Goal: Communication & Community: Answer question/provide support

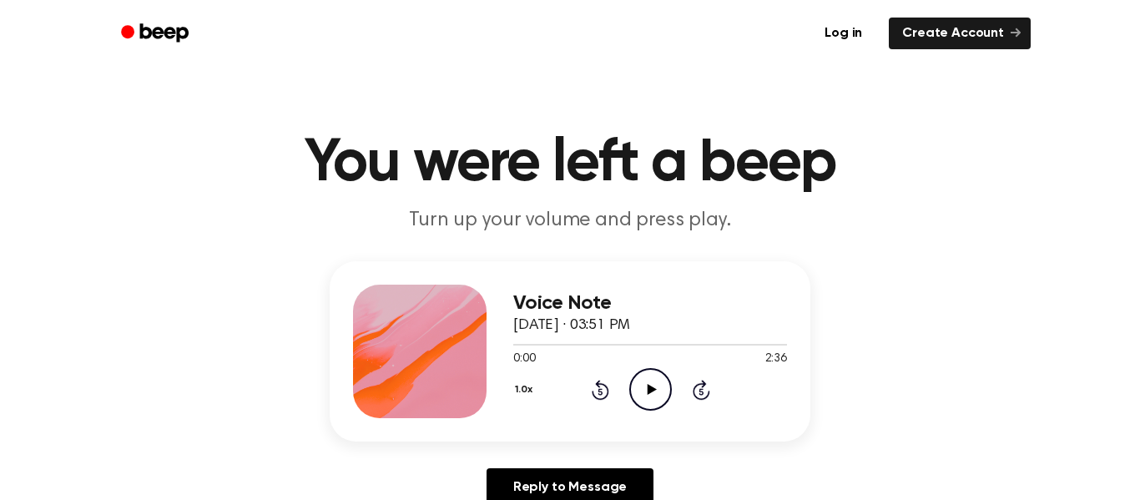
click at [657, 387] on icon "Play Audio" at bounding box center [650, 389] width 43 height 43
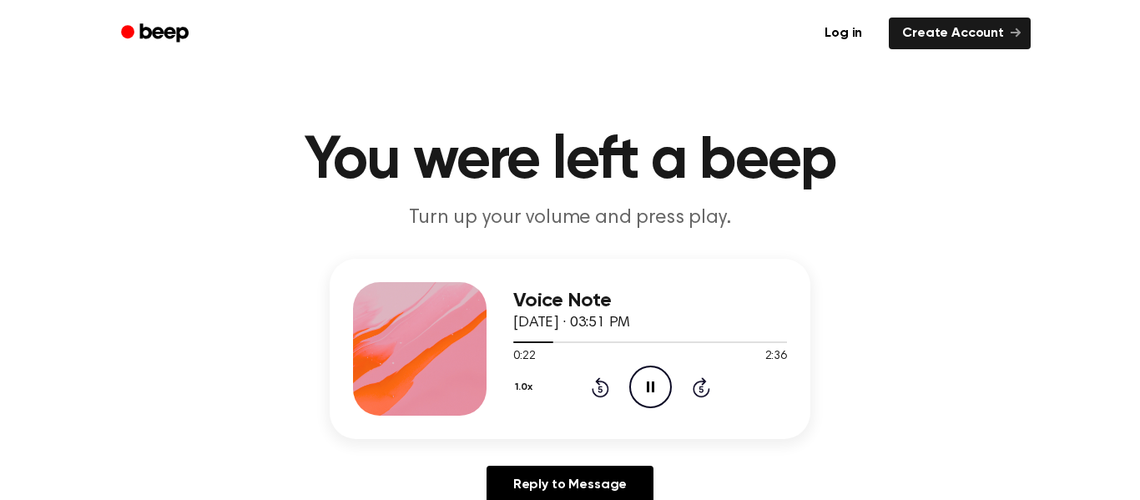
click at [657, 387] on icon "Pause Audio" at bounding box center [650, 386] width 43 height 43
click at [657, 387] on icon "Play Audio" at bounding box center [650, 386] width 43 height 43
click at [647, 387] on icon at bounding box center [651, 386] width 8 height 11
click at [647, 387] on icon at bounding box center [651, 386] width 9 height 11
click at [647, 387] on icon at bounding box center [651, 386] width 8 height 11
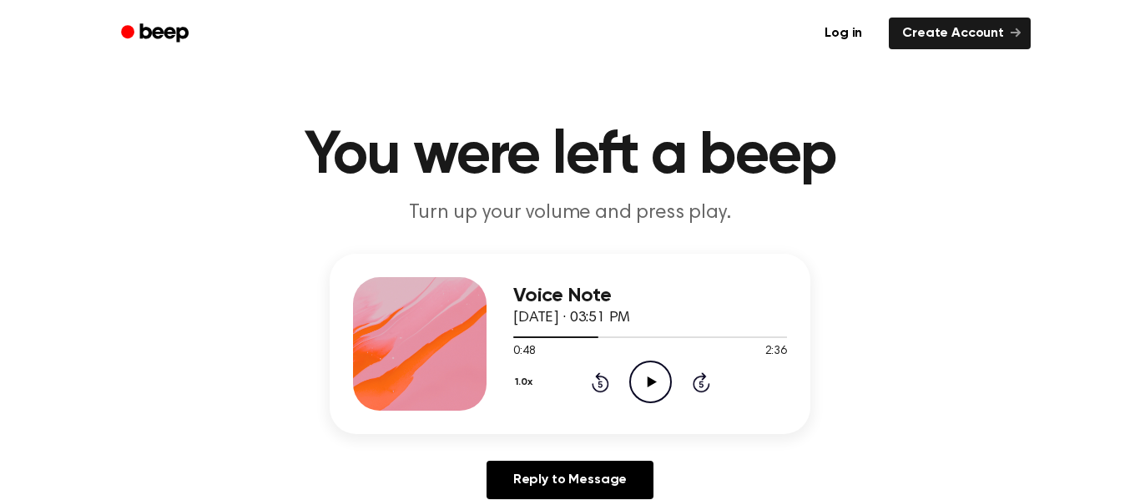
scroll to position [0, 0]
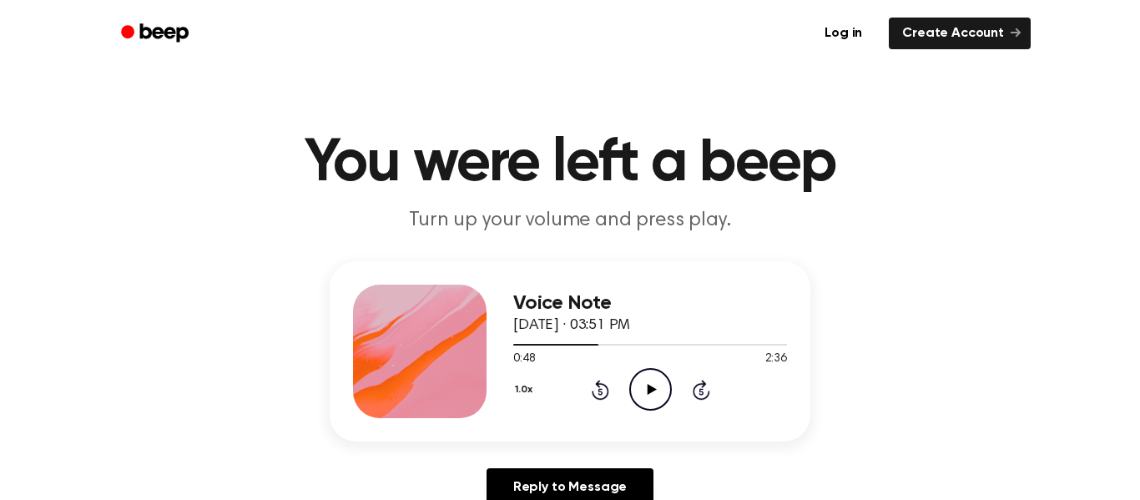
click at [643, 370] on circle at bounding box center [650, 389] width 41 height 41
click at [642, 413] on div "Voice Note October 5, 2025 · 03:51 PM 0:49 2:36 Your browser does not support t…" at bounding box center [650, 351] width 274 height 133
click at [638, 381] on icon "Pause Audio" at bounding box center [650, 389] width 43 height 43
click at [597, 380] on icon "Rewind 5 seconds" at bounding box center [600, 390] width 18 height 22
click at [596, 379] on icon "Rewind 5 seconds" at bounding box center [600, 390] width 18 height 22
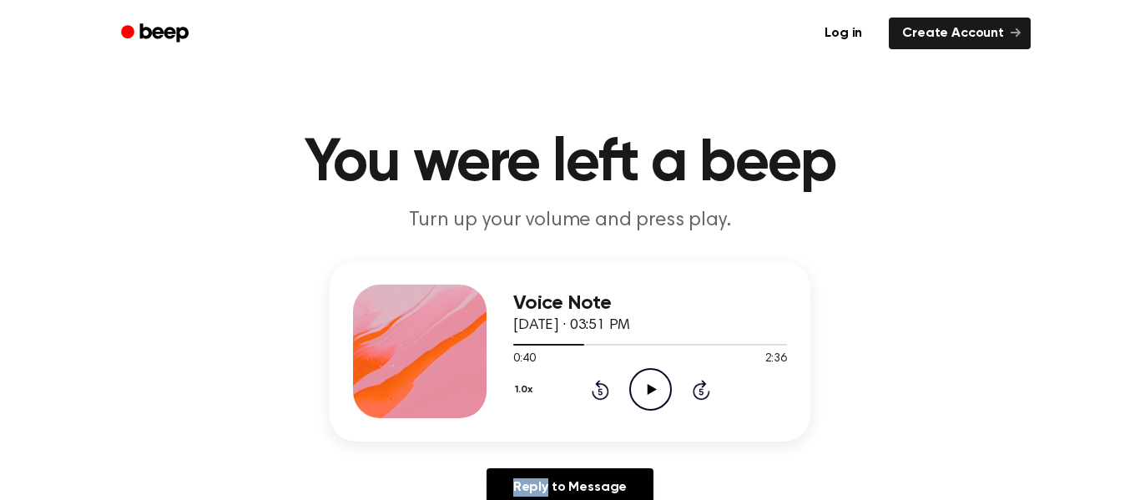
click at [596, 379] on icon "Rewind 5 seconds" at bounding box center [600, 390] width 18 height 22
click at [600, 379] on icon "Rewind 5 seconds" at bounding box center [600, 390] width 18 height 22
click at [647, 395] on icon "Play Audio" at bounding box center [650, 389] width 43 height 43
click at [658, 401] on icon "Play Audio" at bounding box center [650, 389] width 43 height 43
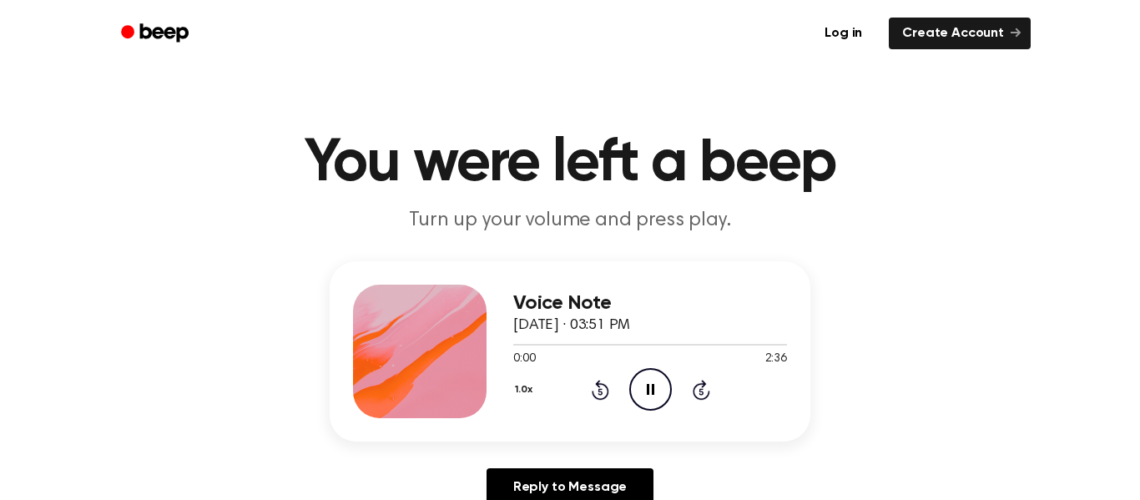
click at [658, 401] on icon "Pause Audio" at bounding box center [650, 389] width 43 height 43
click at [658, 401] on icon "Play Audio" at bounding box center [650, 389] width 43 height 43
click at [658, 401] on icon "Pause Audio" at bounding box center [650, 389] width 43 height 43
click at [658, 401] on icon "Play Audio" at bounding box center [650, 389] width 43 height 43
click at [658, 401] on icon "Pause Audio" at bounding box center [650, 389] width 43 height 43
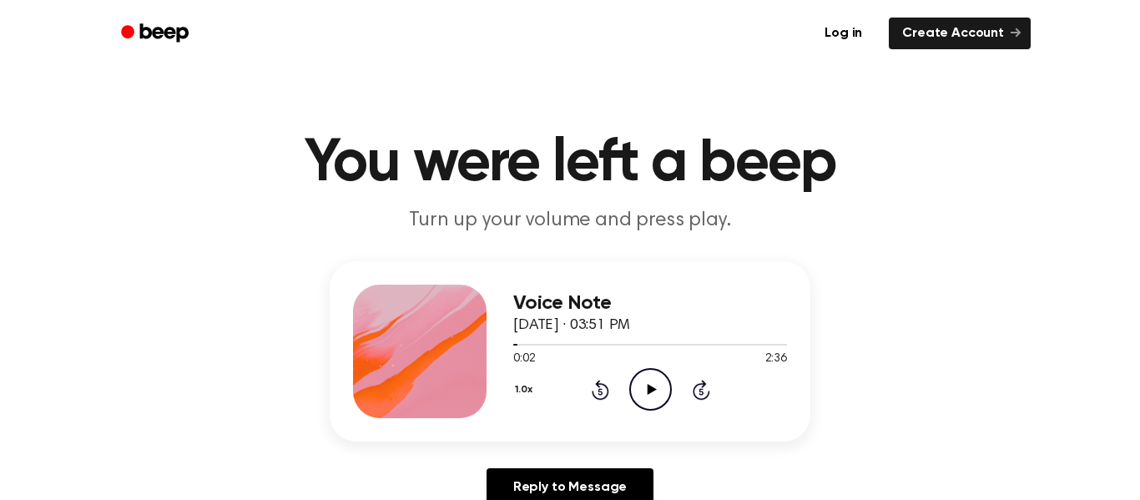
click at [657, 404] on icon "Play Audio" at bounding box center [650, 389] width 43 height 43
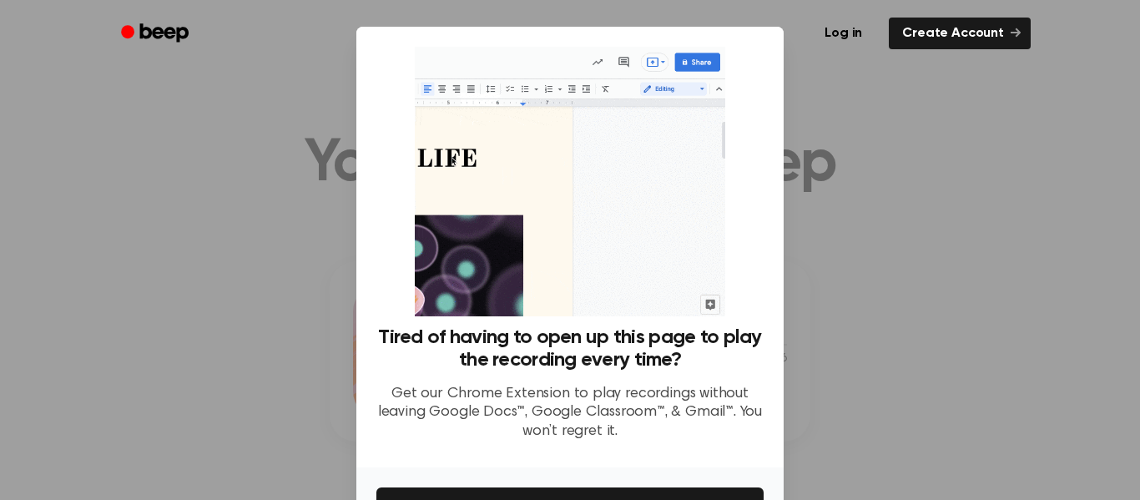
scroll to position [108, 0]
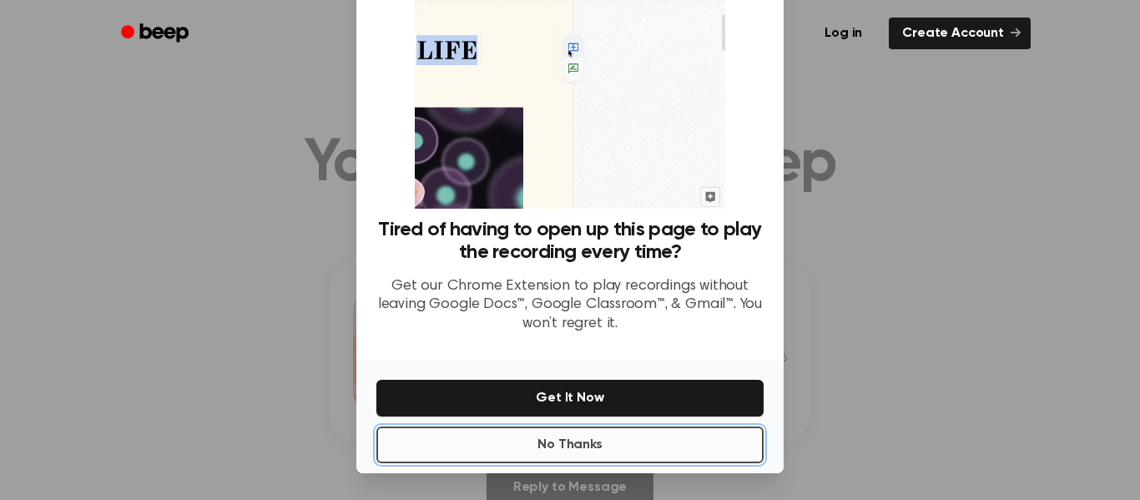
click at [644, 444] on button "No Thanks" at bounding box center [569, 444] width 387 height 37
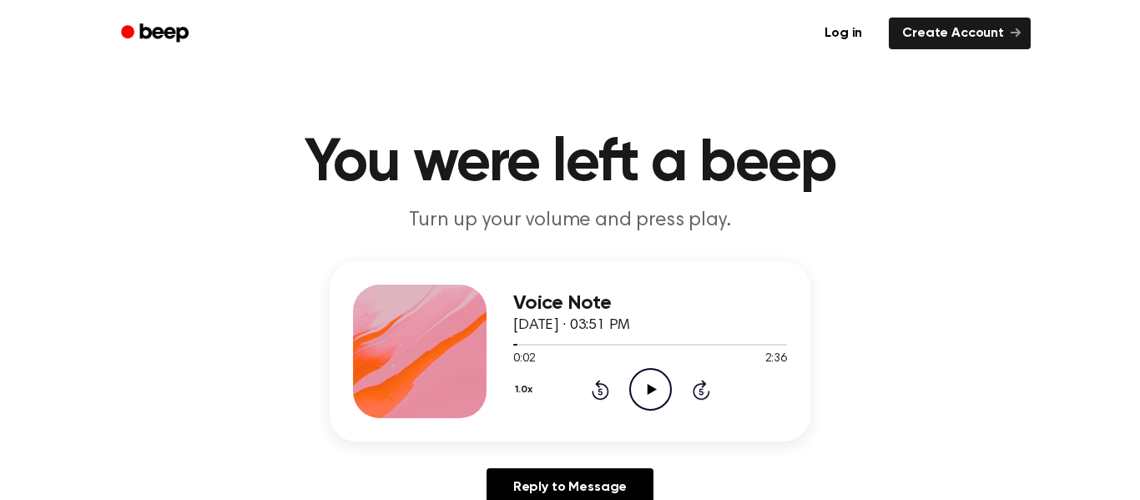
click at [657, 392] on icon "Play Audio" at bounding box center [650, 389] width 43 height 43
click at [657, 392] on icon "Pause Audio" at bounding box center [650, 389] width 43 height 43
click at [654, 399] on icon "Play Audio" at bounding box center [650, 389] width 43 height 43
click at [656, 394] on icon "Pause Audio" at bounding box center [650, 389] width 43 height 43
click at [655, 395] on icon "Play Audio" at bounding box center [650, 389] width 43 height 43
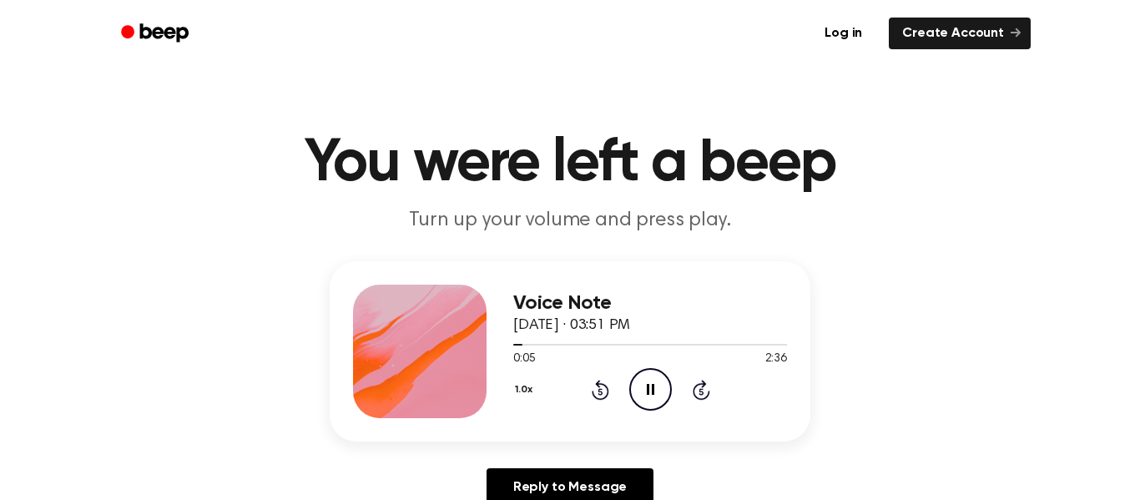
click at [655, 395] on icon "Pause Audio" at bounding box center [650, 389] width 43 height 43
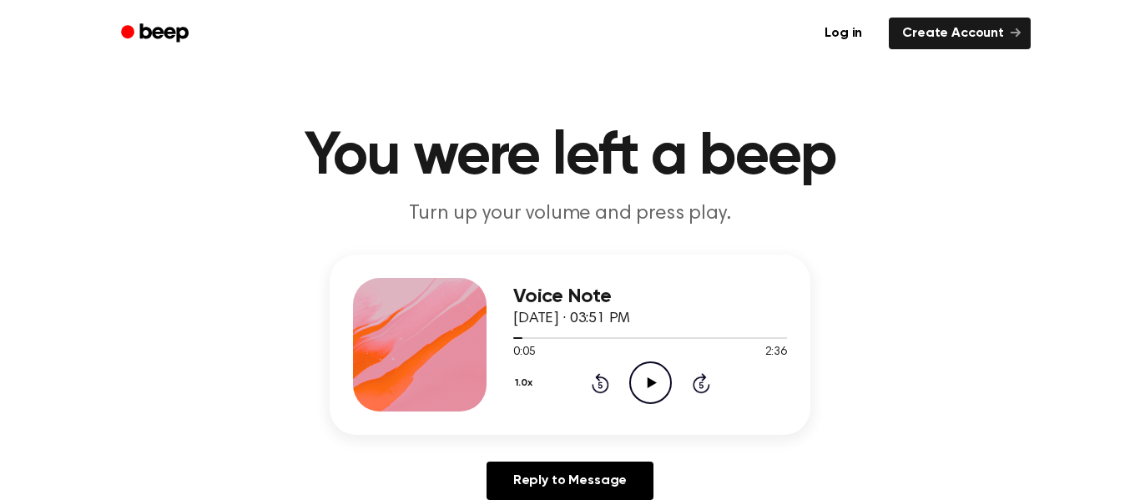
scroll to position [9, 0]
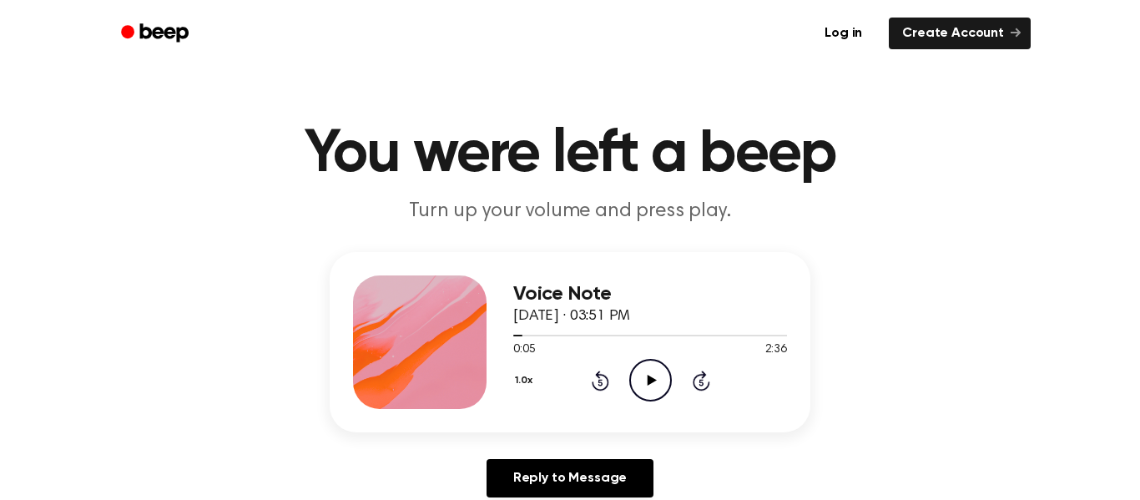
click at [652, 390] on icon "Play Audio" at bounding box center [650, 380] width 43 height 43
click at [647, 379] on icon at bounding box center [651, 380] width 8 height 11
click at [620, 457] on div "Voice Note October 5, 2025 · 03:51 PM 0:11 2:36 Your browser does not support t…" at bounding box center [570, 381] width 1100 height 259
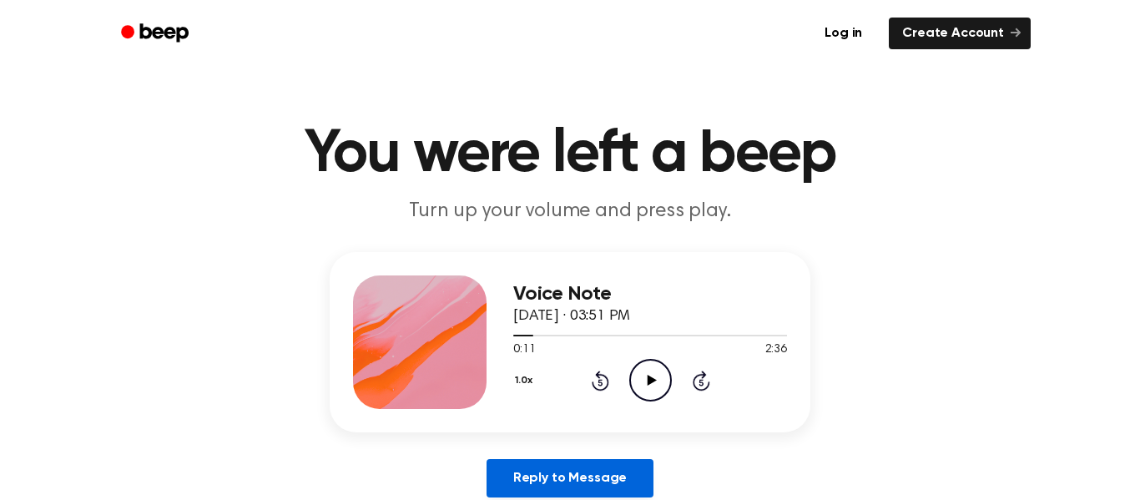
click at [620, 459] on link "Reply to Message" at bounding box center [569, 478] width 167 height 38
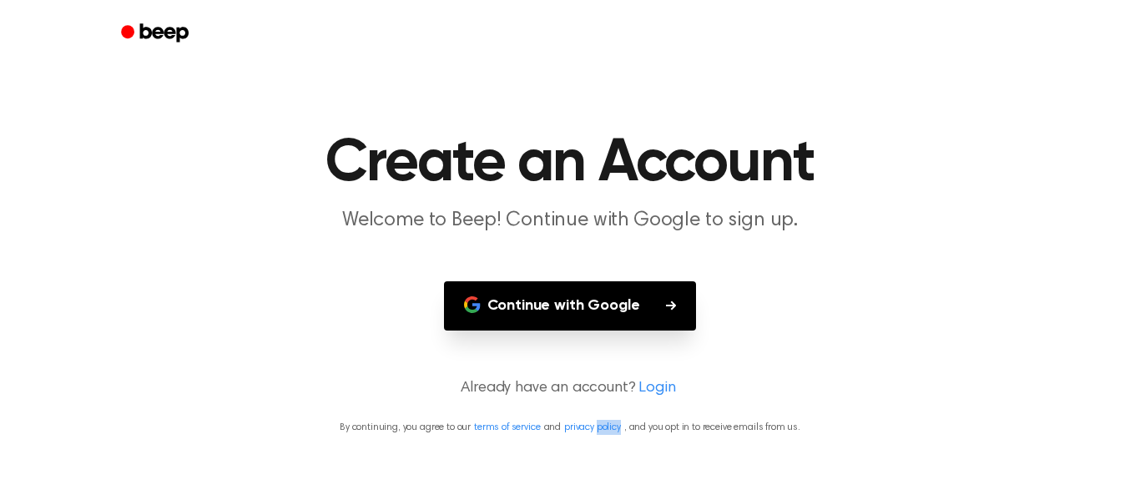
click at [620, 459] on main "Create an Account Welcome to Beep! Continue with Google to sign up. Continue wi…" at bounding box center [570, 250] width 1140 height 500
click at [672, 296] on button "Continue with Google" at bounding box center [570, 305] width 253 height 49
click at [874, 180] on h1 "Create an Account" at bounding box center [570, 163] width 854 height 60
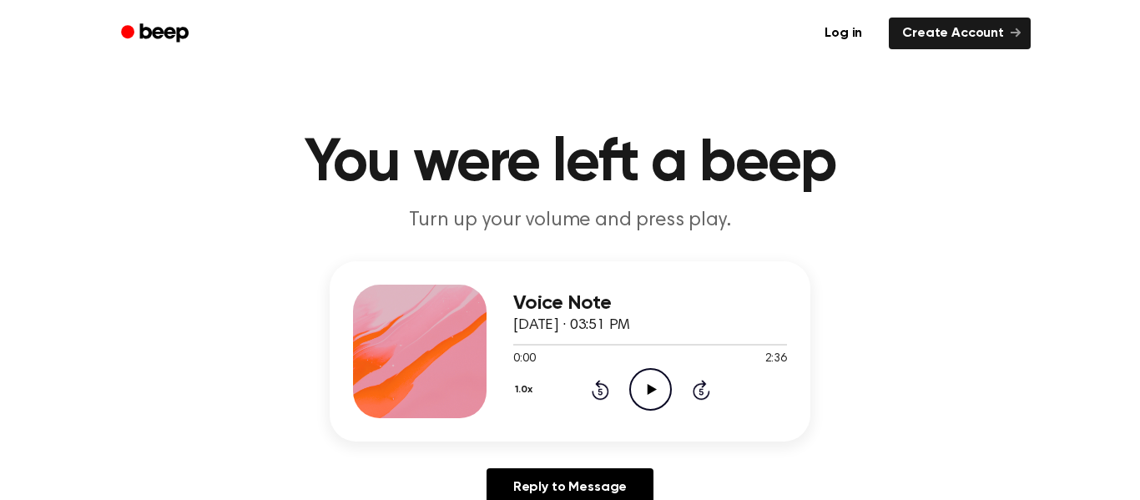
click at [659, 432] on div "Voice Note [DATE] · 03:51 PM 0:00 2:36 Your browser does not support the [objec…" at bounding box center [570, 351] width 481 height 180
click at [651, 400] on icon "Play Audio" at bounding box center [650, 389] width 43 height 43
click at [702, 393] on icon at bounding box center [700, 391] width 4 height 7
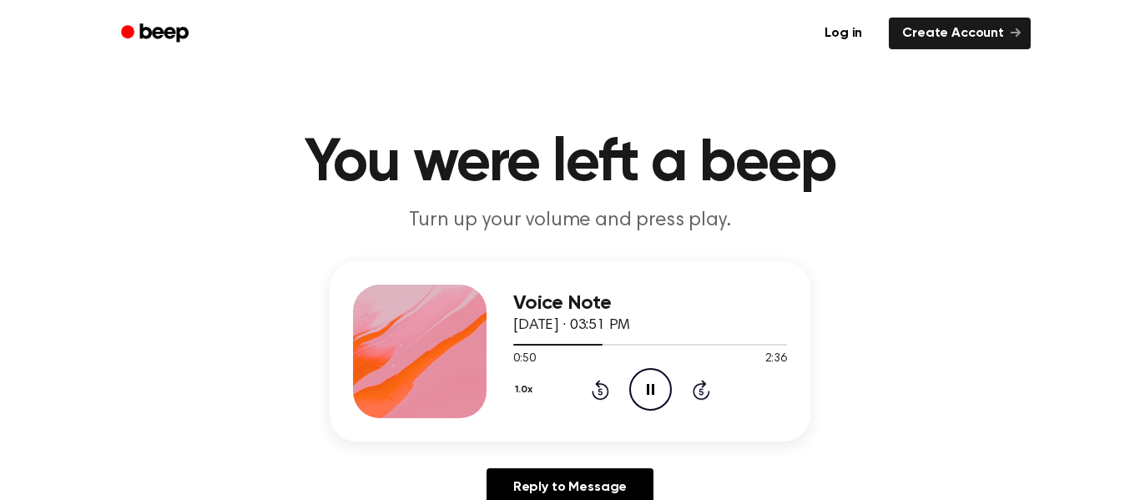
click at [703, 397] on icon at bounding box center [701, 390] width 18 height 20
click at [655, 377] on icon "Pause Audio" at bounding box center [650, 389] width 43 height 43
click at [599, 385] on icon at bounding box center [601, 390] width 18 height 20
click at [593, 383] on icon "Rewind 5 seconds" at bounding box center [600, 390] width 18 height 22
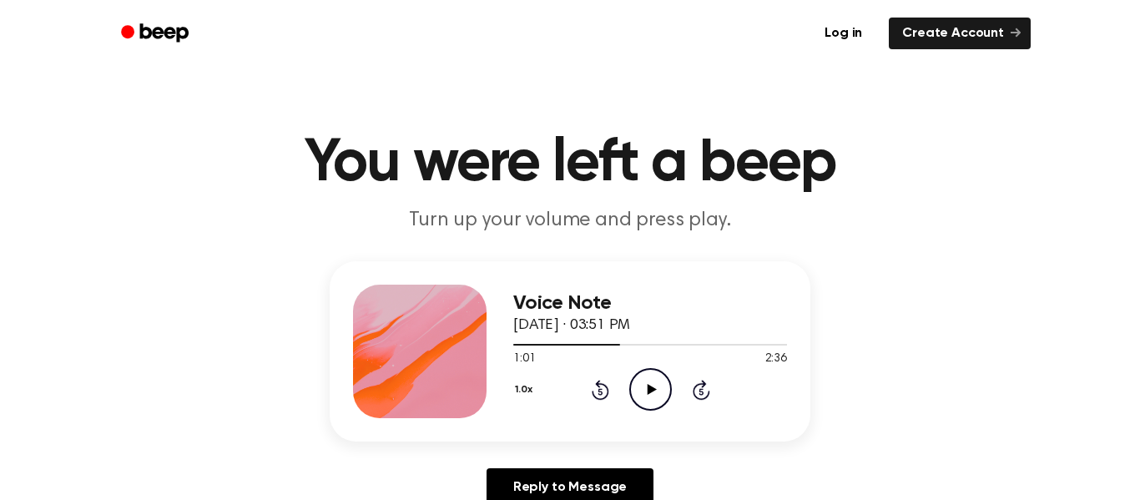
click at [645, 371] on icon "Play Audio" at bounding box center [650, 389] width 43 height 43
click at [645, 371] on icon "Pause Audio" at bounding box center [650, 389] width 43 height 43
click at [645, 371] on icon "Play Audio" at bounding box center [650, 389] width 43 height 43
click at [645, 371] on icon "Pause Audio" at bounding box center [650, 389] width 43 height 43
click at [599, 380] on icon at bounding box center [601, 390] width 18 height 20
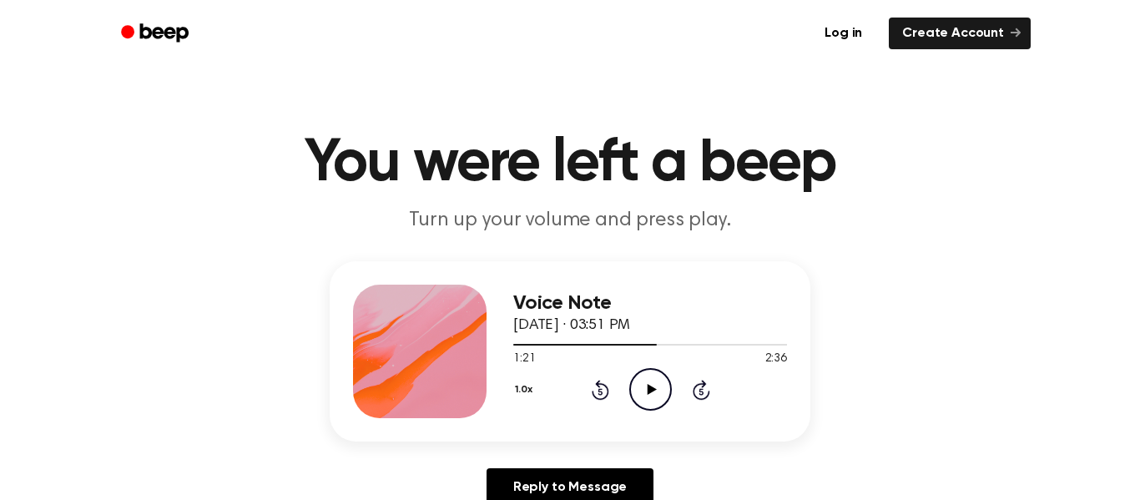
click at [599, 380] on icon at bounding box center [601, 390] width 18 height 20
click at [662, 374] on circle at bounding box center [650, 389] width 41 height 41
click at [607, 389] on icon at bounding box center [601, 390] width 18 height 20
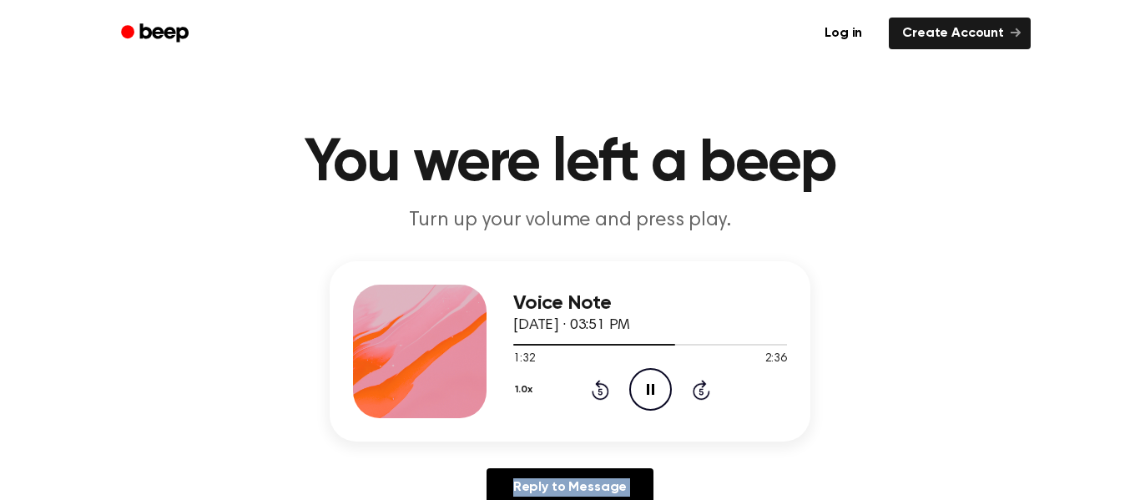
click at [607, 389] on icon at bounding box center [601, 390] width 18 height 20
click at [615, 388] on div "1.0x Rewind 5 seconds Pause Audio Skip 5 seconds" at bounding box center [650, 389] width 274 height 43
click at [603, 391] on icon "Rewind 5 seconds" at bounding box center [600, 390] width 18 height 22
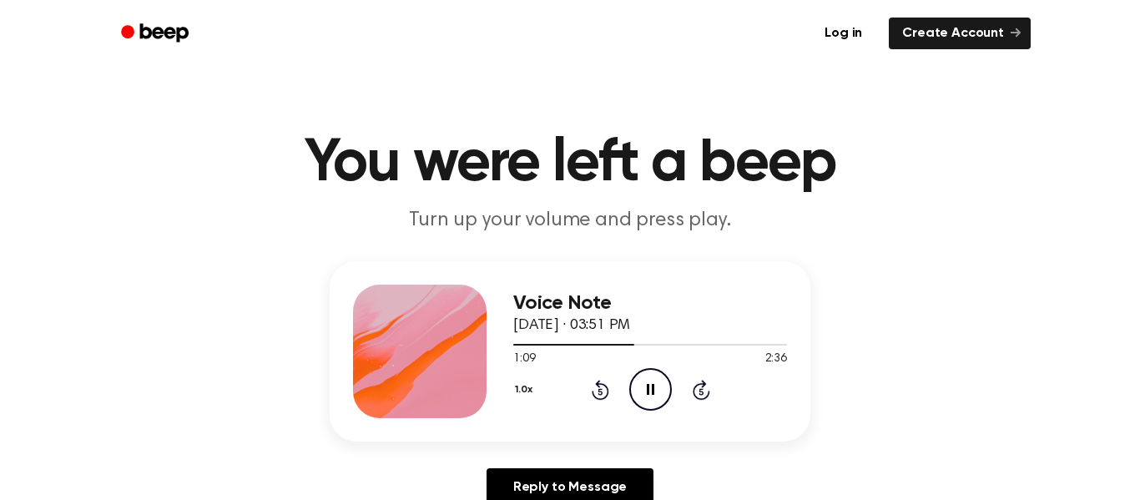
click at [605, 390] on icon "Rewind 5 seconds" at bounding box center [600, 390] width 18 height 22
click at [646, 387] on icon "Pause Audio" at bounding box center [650, 389] width 43 height 43
click at [646, 387] on icon "Play Audio" at bounding box center [650, 389] width 43 height 43
click at [646, 387] on icon "Pause Audio" at bounding box center [650, 389] width 43 height 43
